Goal: Information Seeking & Learning: Learn about a topic

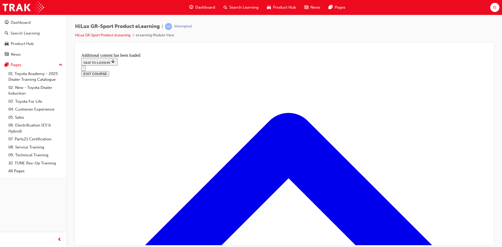
scroll to position [465, 0]
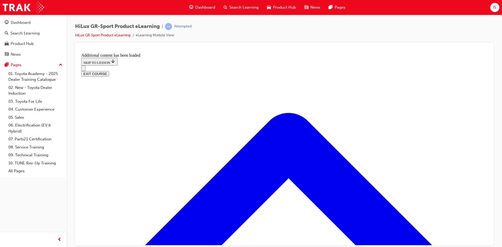
checkbox input "true"
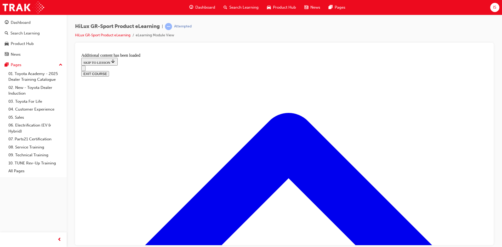
checkbox input "true"
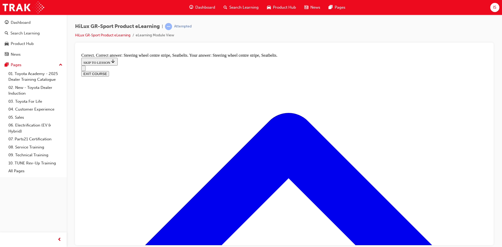
radio input "true"
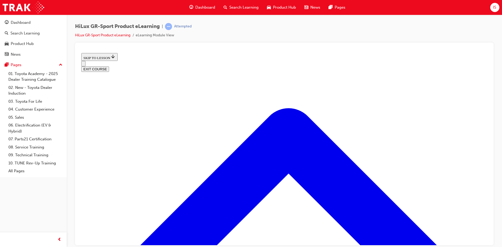
scroll to position [69, 0]
